Goal: Check status: Check status

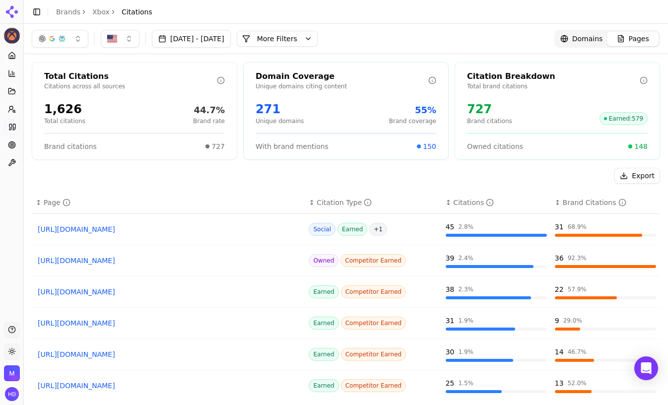
scroll to position [46, 0]
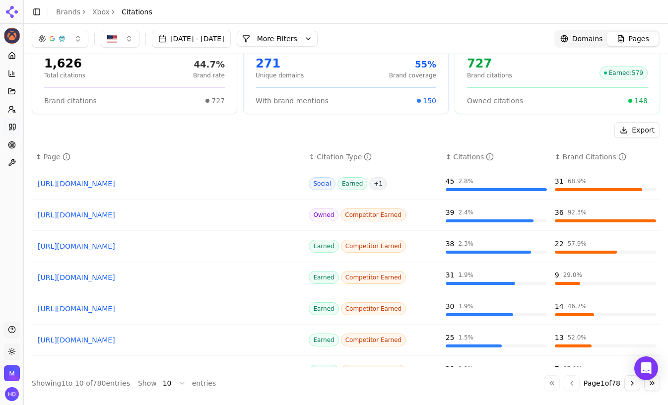
click at [633, 382] on button "Go to next page" at bounding box center [633, 383] width 16 height 16
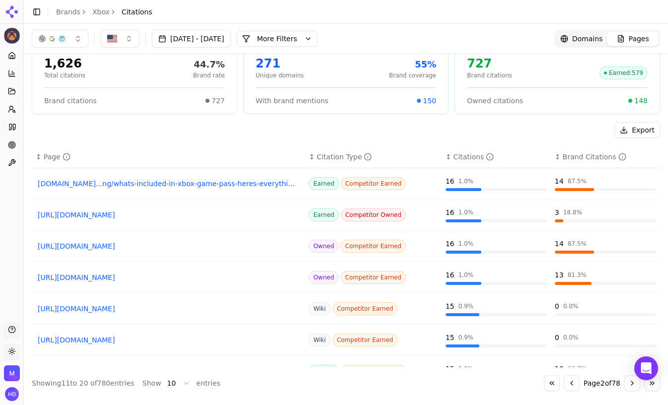
click at [633, 382] on button "Go to next page" at bounding box center [633, 383] width 16 height 16
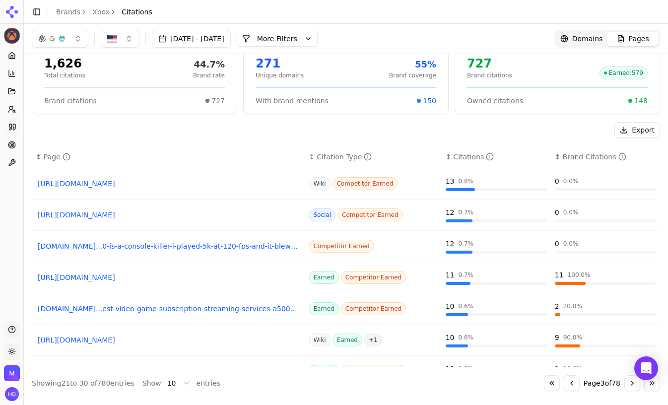
click at [633, 382] on button "Go to next page" at bounding box center [633, 383] width 16 height 16
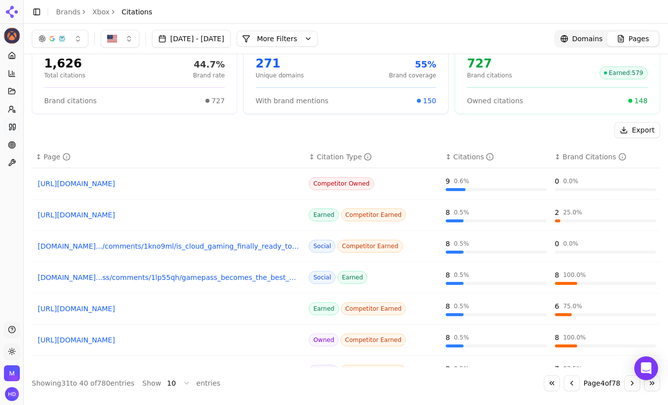
click at [633, 382] on button "Go to next page" at bounding box center [633, 383] width 16 height 16
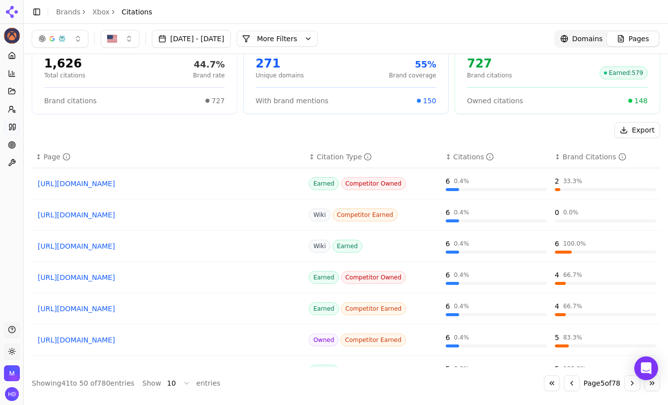
click at [633, 382] on button "Go to next page" at bounding box center [633, 383] width 16 height 16
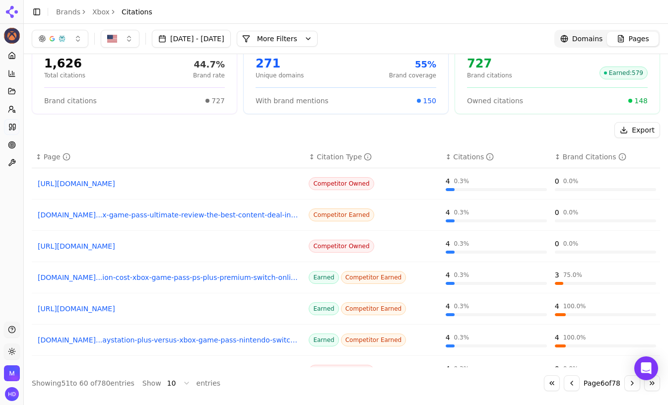
click at [633, 382] on button "Go to next page" at bounding box center [633, 383] width 16 height 16
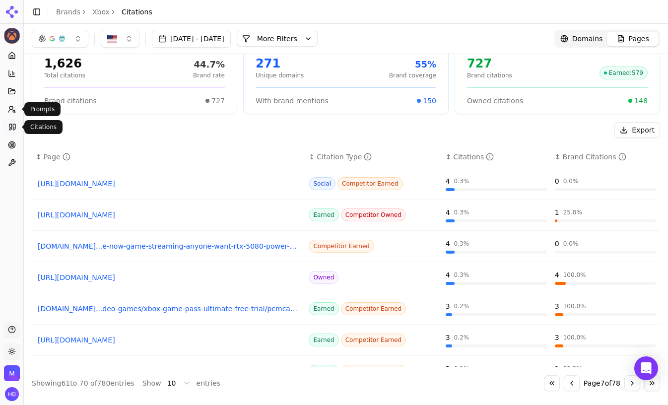
click at [12, 127] on icon at bounding box center [12, 127] width 8 height 8
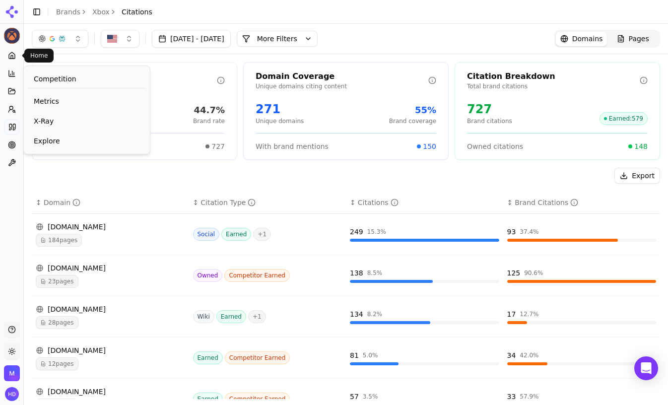
click at [12, 55] on icon at bounding box center [12, 56] width 8 height 8
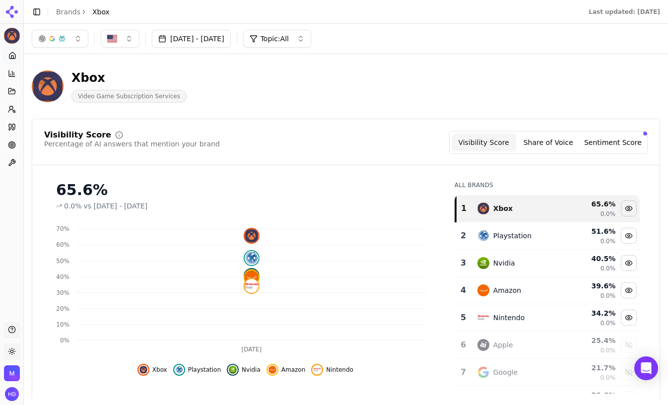
click at [618, 146] on button "Sentiment Score" at bounding box center [613, 143] width 65 height 18
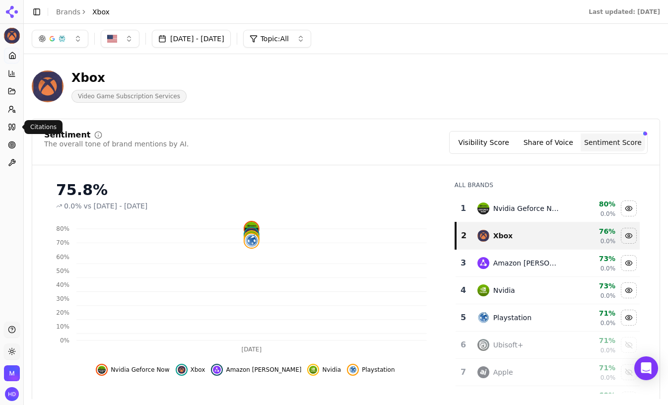
click at [14, 127] on icon at bounding box center [13, 127] width 2 height 6
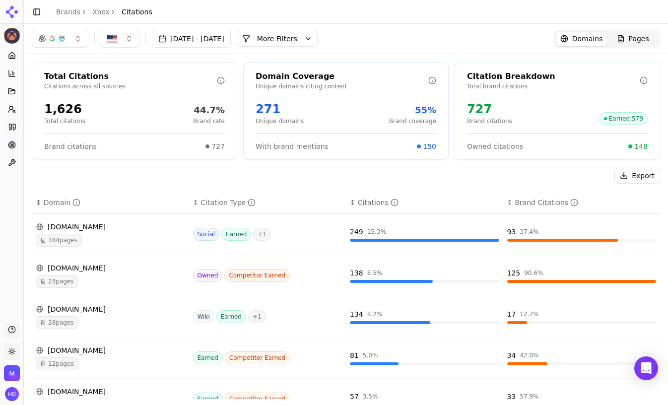
click at [239, 171] on div "Export" at bounding box center [346, 176] width 628 height 16
click at [13, 108] on circle at bounding box center [10, 107] width 3 height 3
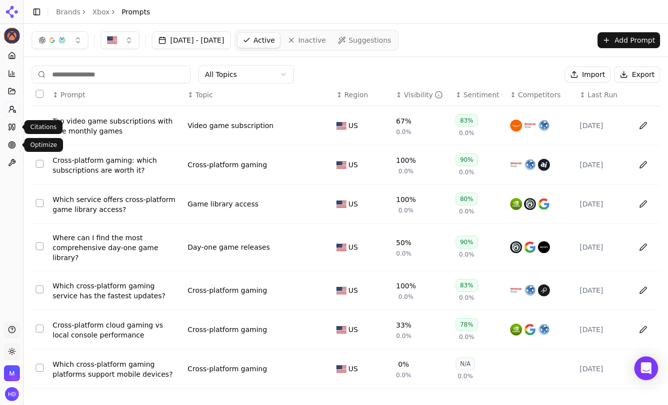
click at [11, 121] on link "Citations" at bounding box center [11, 127] width 15 height 16
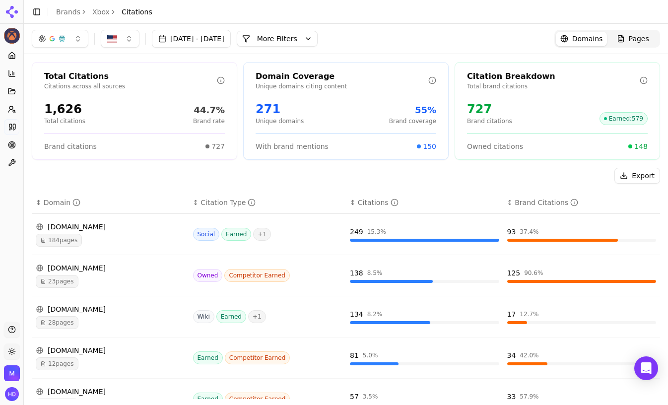
click at [186, 174] on div "Export" at bounding box center [346, 176] width 628 height 16
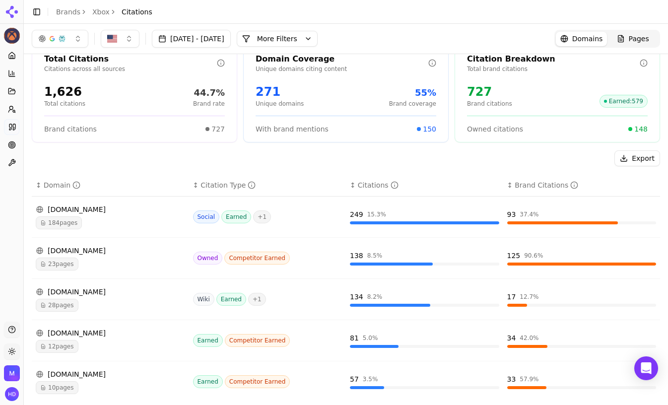
scroll to position [8, 0]
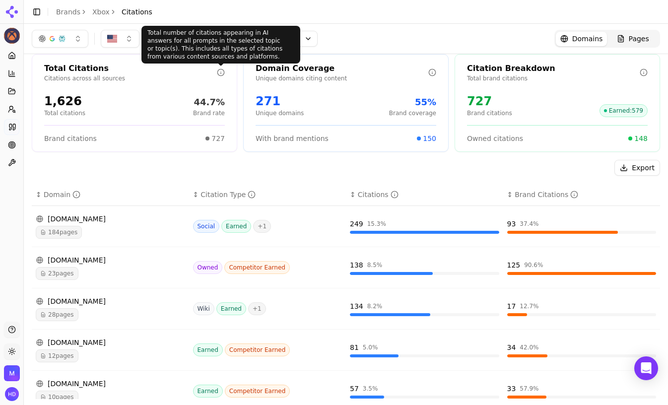
click at [221, 43] on div "Total number of citations appearing in AI answers for all prompts in the select…" at bounding box center [220, 45] width 159 height 38
click at [220, 11] on header "Toggle Sidebar Brands Xbox Citations" at bounding box center [346, 12] width 644 height 24
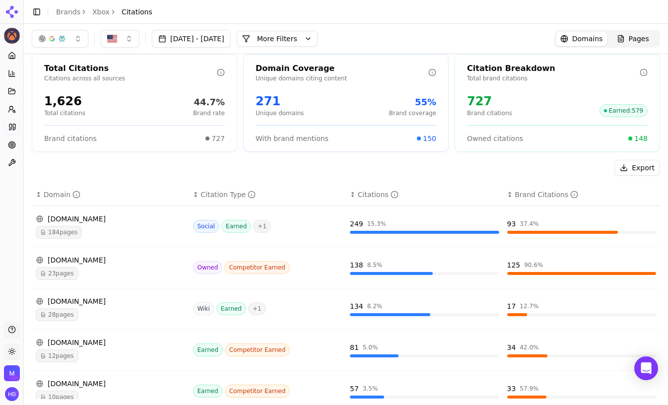
click at [220, 30] on button "[DATE] - [DATE]" at bounding box center [191, 39] width 79 height 18
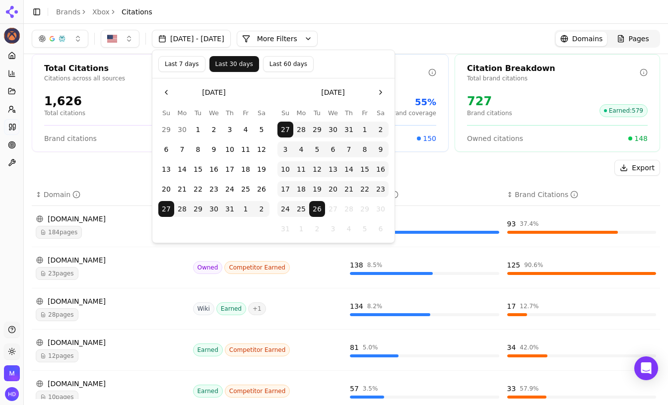
click at [220, 35] on button "[DATE] - [DATE]" at bounding box center [191, 39] width 79 height 18
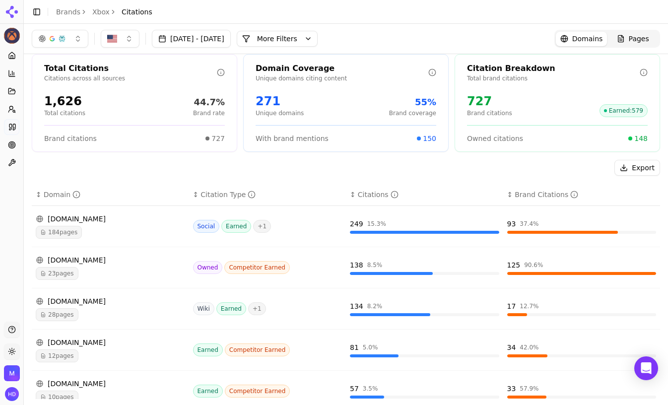
click at [219, 42] on button "[DATE] - [DATE]" at bounding box center [191, 39] width 79 height 18
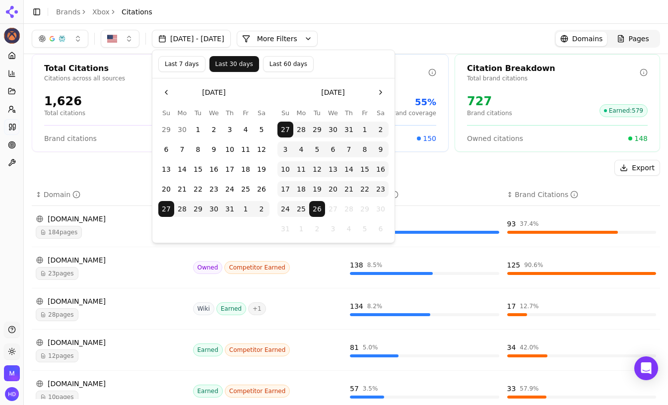
click at [283, 208] on button "24" at bounding box center [286, 209] width 16 height 16
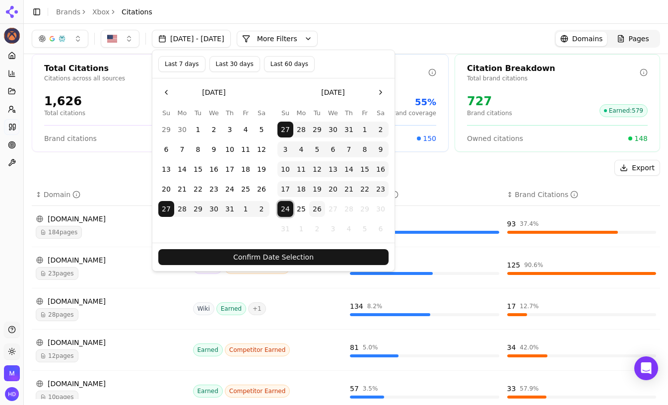
click at [321, 209] on button "26" at bounding box center [317, 209] width 16 height 16
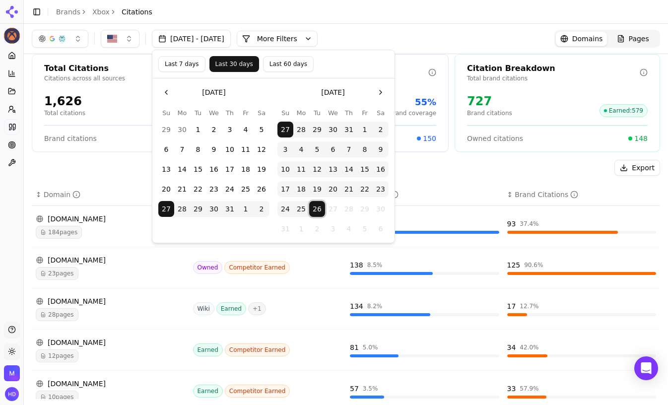
click at [315, 210] on button "26" at bounding box center [317, 209] width 16 height 16
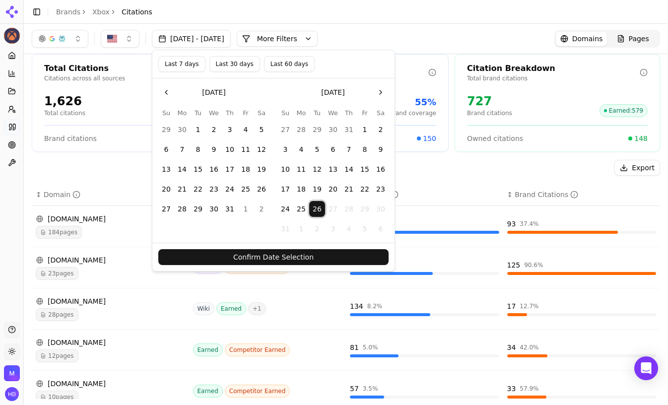
click at [289, 210] on button "24" at bounding box center [286, 209] width 16 height 16
click at [299, 263] on button "Confirm Date Selection" at bounding box center [273, 257] width 230 height 16
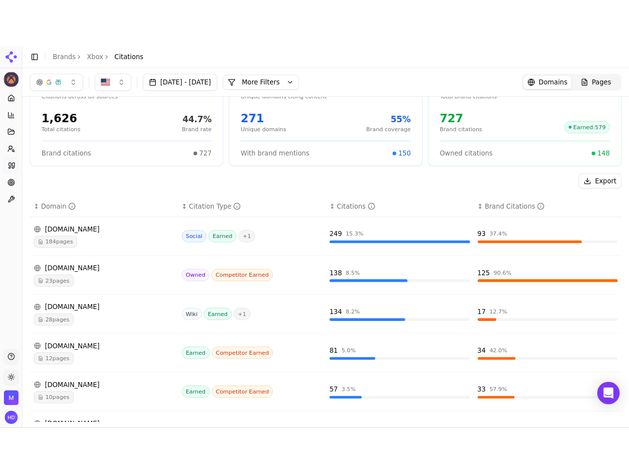
scroll to position [0, 0]
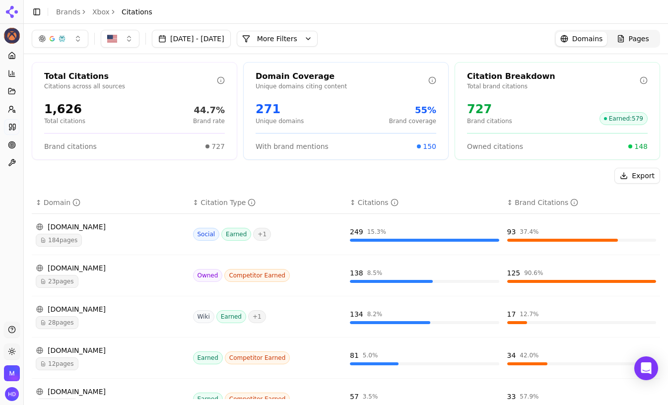
click at [435, 12] on header "Toggle Sidebar Brands Xbox Citations" at bounding box center [346, 12] width 644 height 24
